Goal: Information Seeking & Learning: Learn about a topic

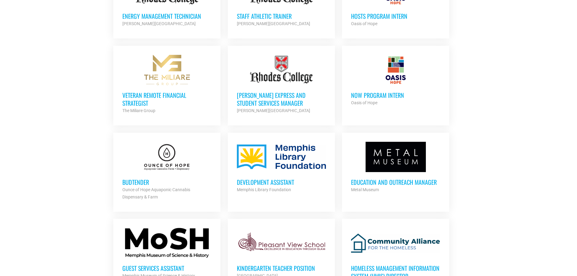
scroll to position [515, 0]
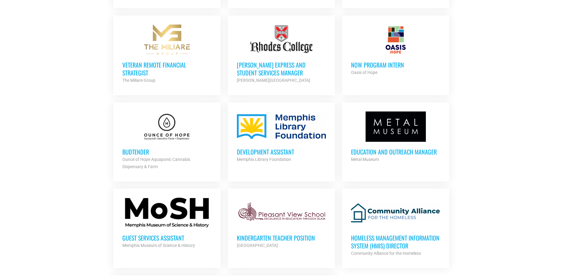
click at [165, 61] on h3 "Veteran Remote Financial Strategist" at bounding box center [166, 69] width 89 height 16
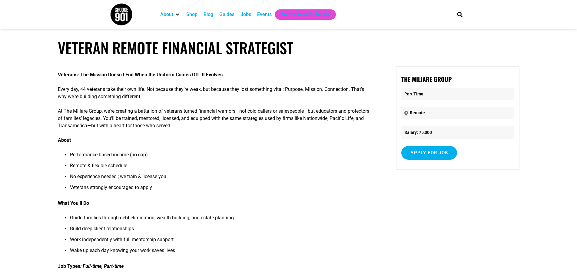
scroll to position [91, 0]
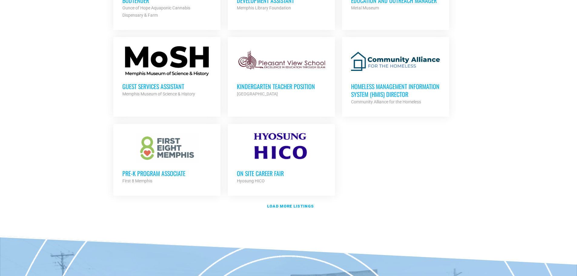
scroll to position [606, 0]
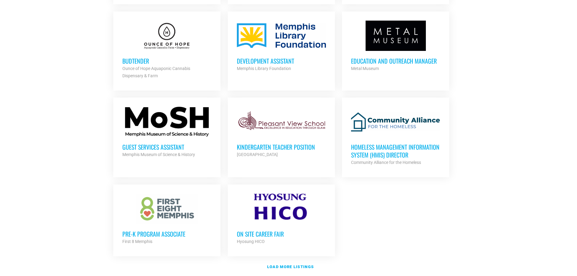
click at [259, 59] on h3 "Development Assistant" at bounding box center [281, 61] width 89 height 8
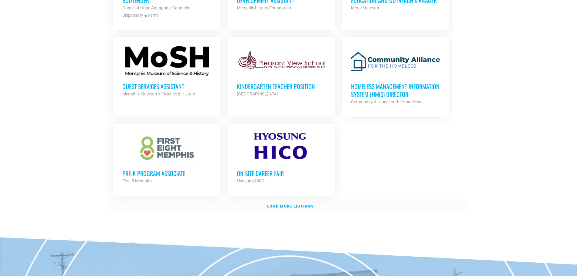
click at [309, 206] on strong "Load more listings" at bounding box center [290, 206] width 47 height 5
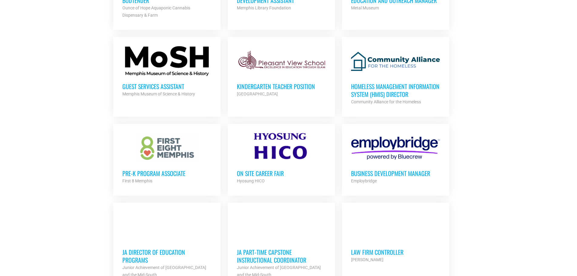
scroll to position [727, 0]
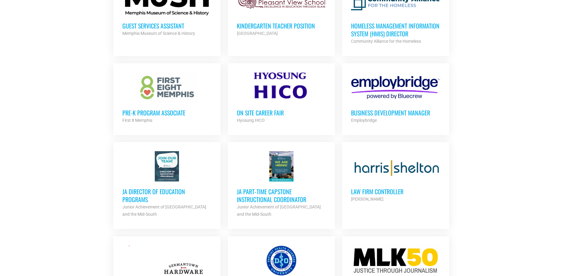
click at [368, 82] on div at bounding box center [395, 87] width 89 height 30
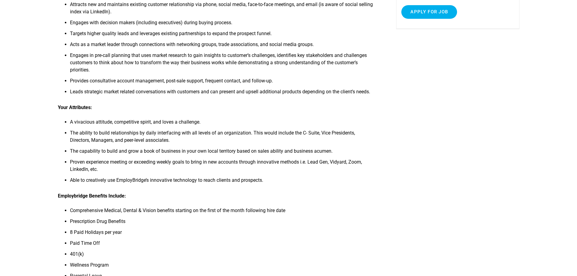
scroll to position [30, 0]
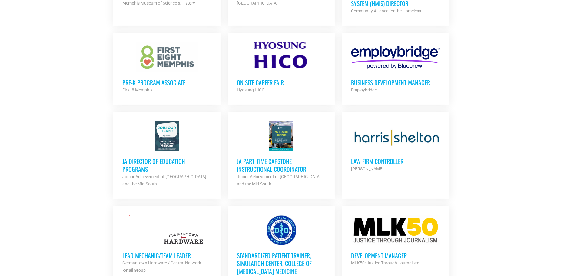
scroll to position [788, 0]
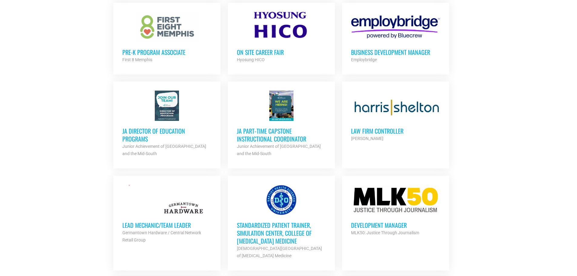
click at [174, 129] on h3 "JA Director of Education Programs" at bounding box center [166, 135] width 89 height 16
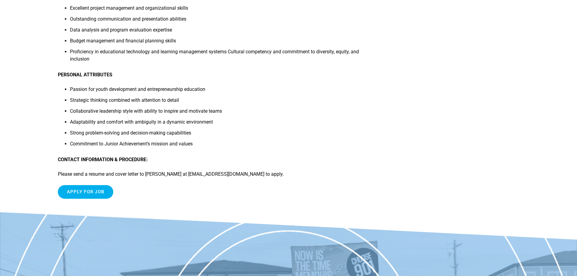
scroll to position [515, 0]
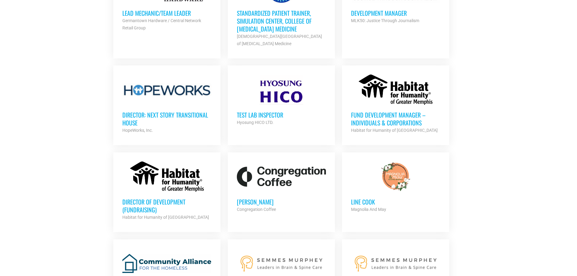
scroll to position [1030, 0]
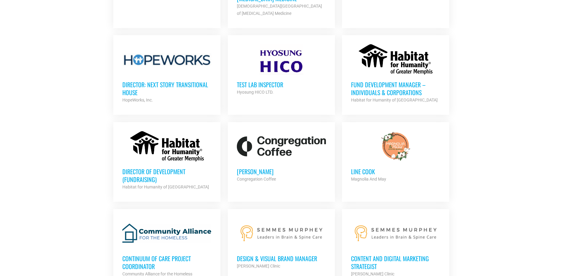
click at [395, 85] on h3 "Fund Development Manager – Individuals & Corporations" at bounding box center [395, 89] width 89 height 16
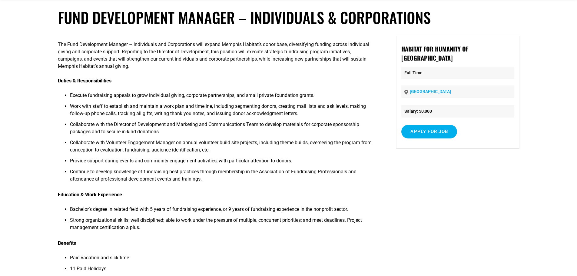
scroll to position [91, 0]
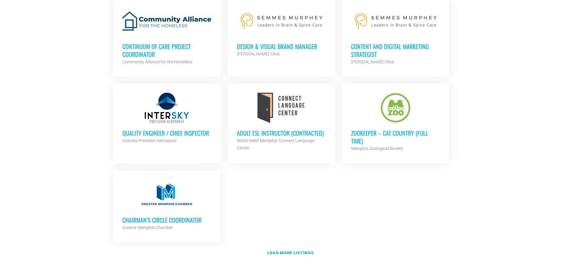
scroll to position [1212, 0]
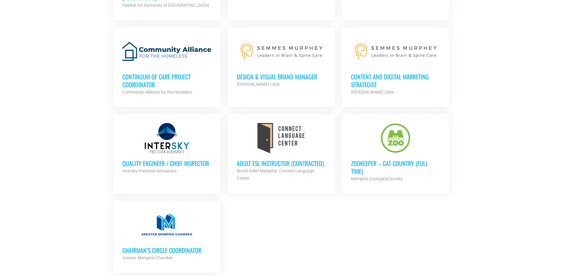
click at [161, 249] on h3 "Chairman’s Circle Coordinator" at bounding box center [166, 250] width 89 height 8
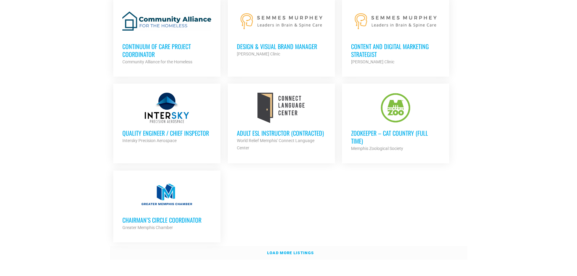
click at [281, 246] on link "Load more listings" at bounding box center [289, 253] width 358 height 14
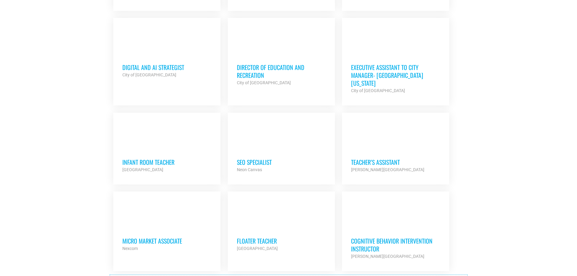
scroll to position [1697, 0]
